Goal: Check status: Check status

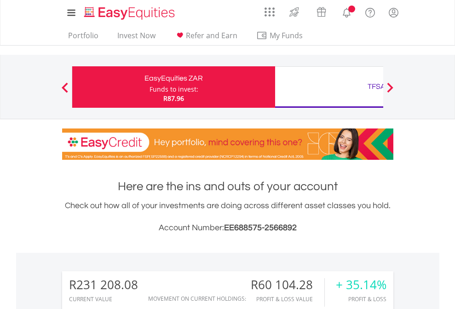
scroll to position [88, 145]
click at [150, 87] on div "Funds to invest:" at bounding box center [174, 89] width 49 height 9
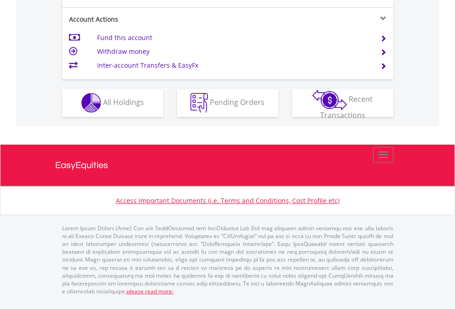
scroll to position [861, 0]
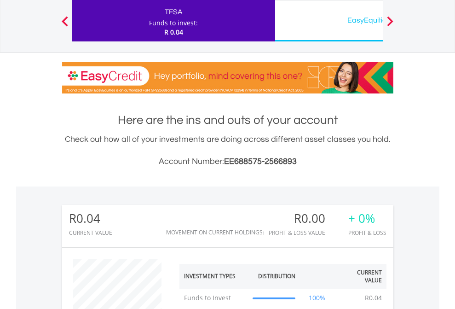
click at [329, 21] on div "EasyEquities USD" at bounding box center [377, 20] width 192 height 13
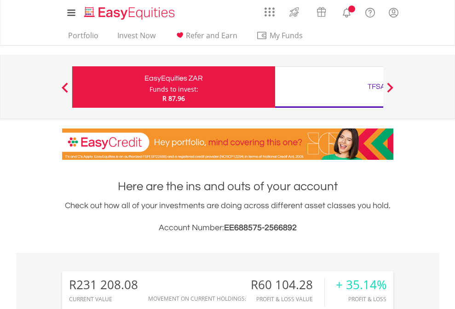
scroll to position [88, 145]
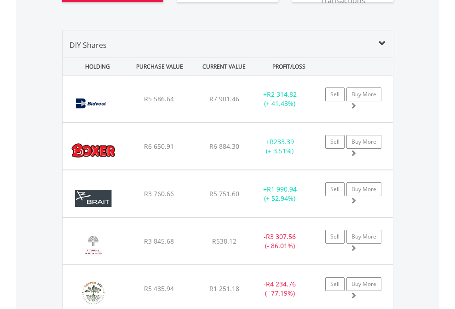
scroll to position [1098, 0]
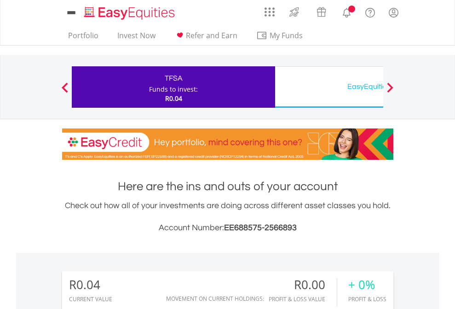
scroll to position [88, 145]
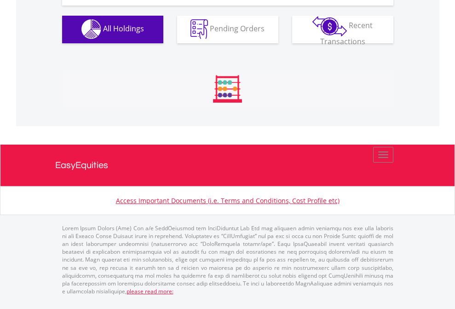
scroll to position [912, 0]
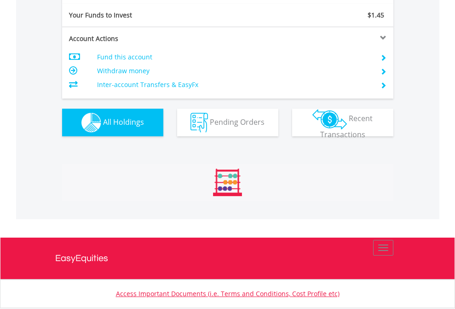
scroll to position [1024, 0]
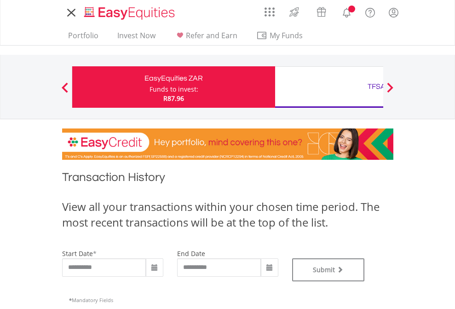
type input "**********"
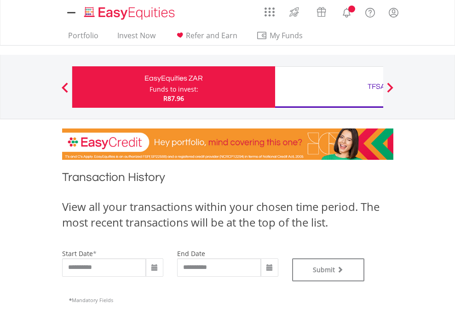
click at [329, 87] on div "TFSA" at bounding box center [377, 86] width 192 height 13
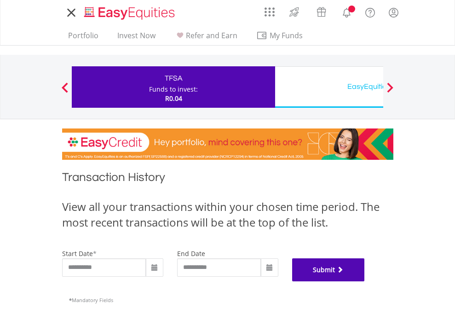
click at [365, 281] on button "Submit" at bounding box center [328, 269] width 73 height 23
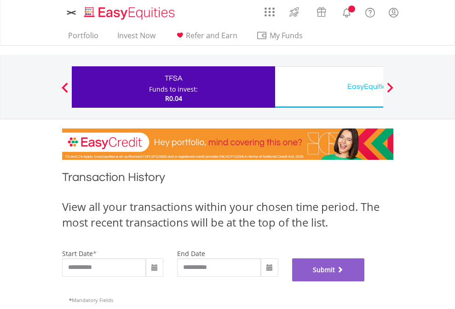
scroll to position [373, 0]
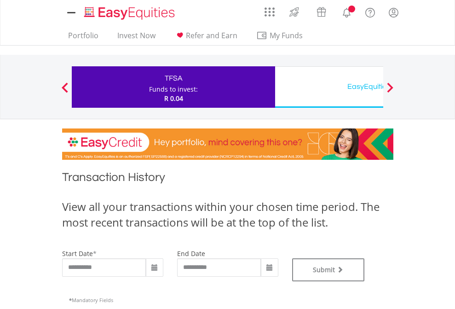
click at [329, 87] on div "EasyEquities USD" at bounding box center [377, 86] width 192 height 13
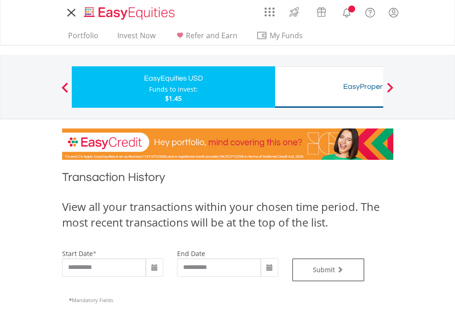
type input "**********"
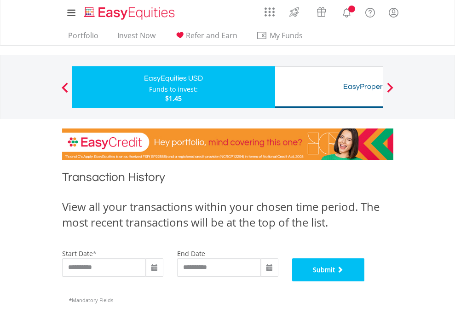
click at [365, 281] on button "Submit" at bounding box center [328, 269] width 73 height 23
